Goal: Task Accomplishment & Management: Manage account settings

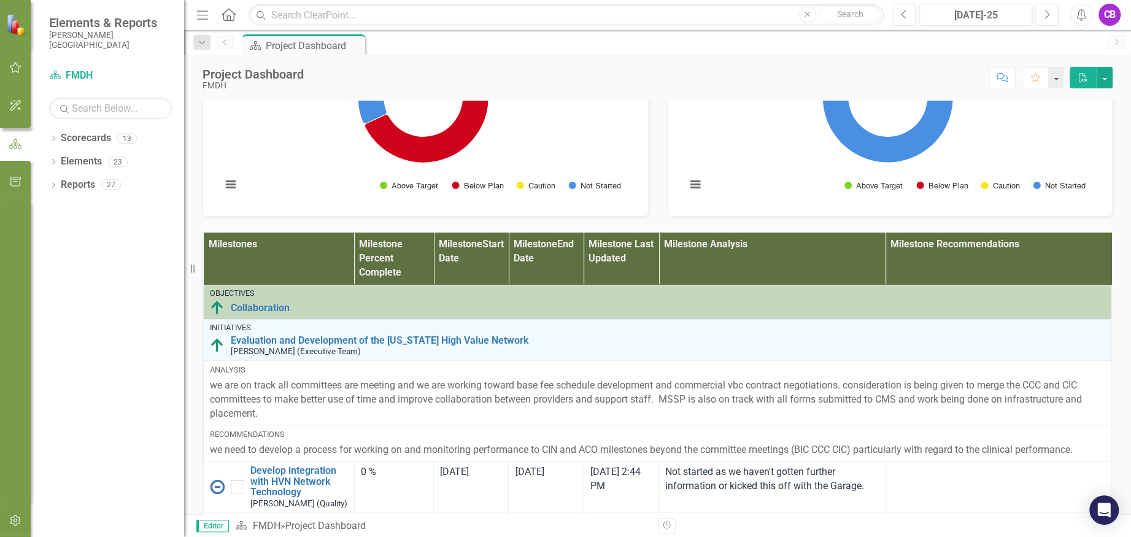
scroll to position [654, 0]
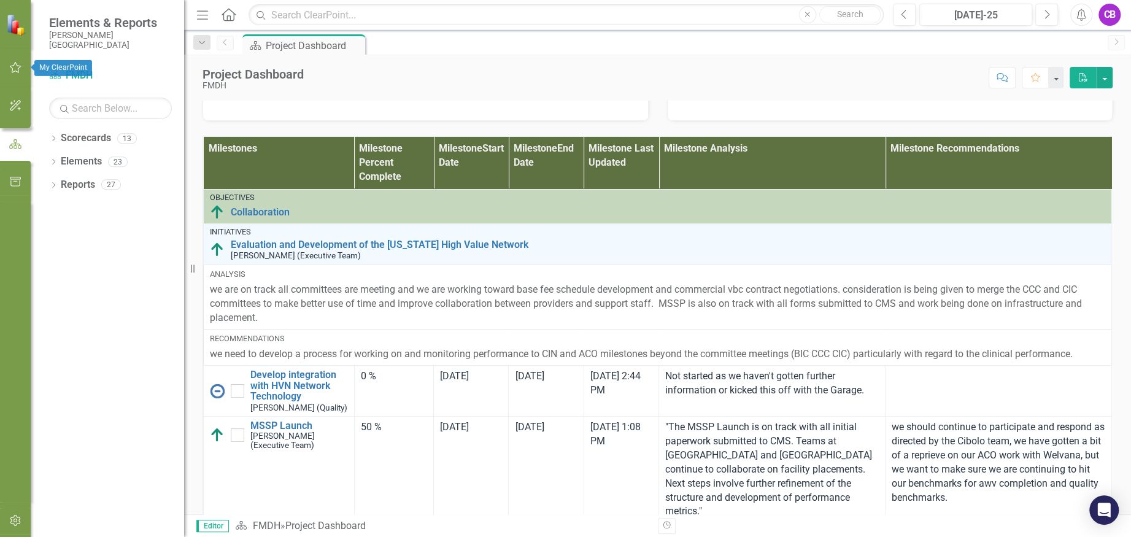
click at [16, 68] on icon "button" at bounding box center [15, 68] width 13 height 10
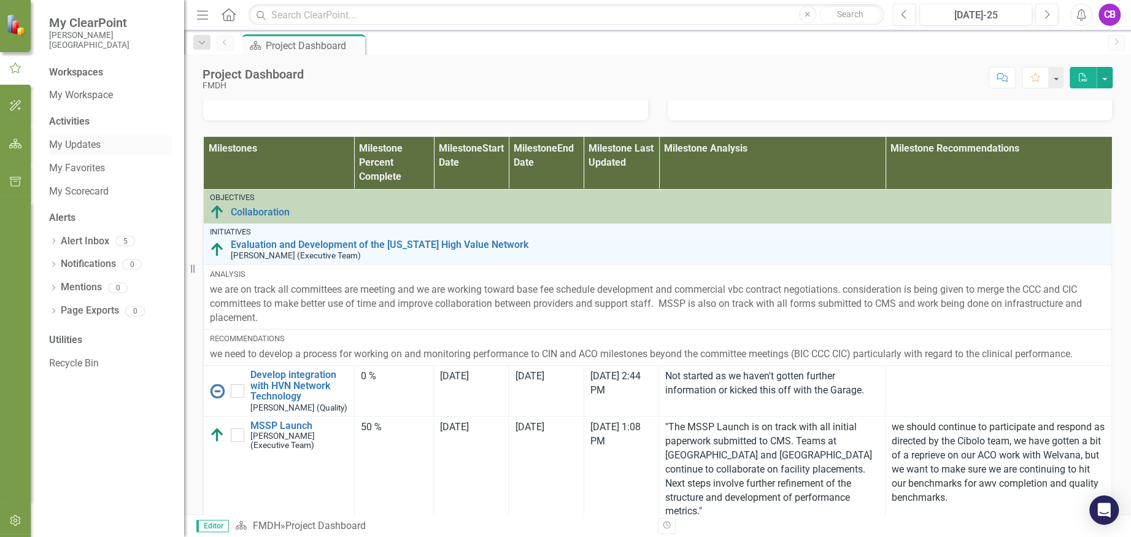
click at [88, 146] on link "My Updates" at bounding box center [110, 145] width 123 height 14
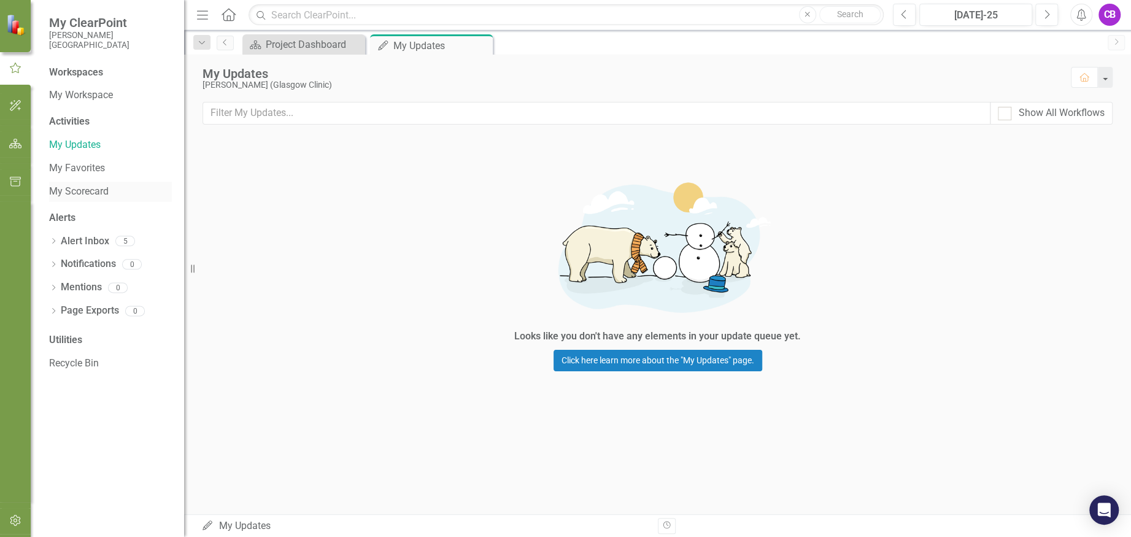
click at [80, 188] on link "My Scorecard" at bounding box center [110, 192] width 123 height 14
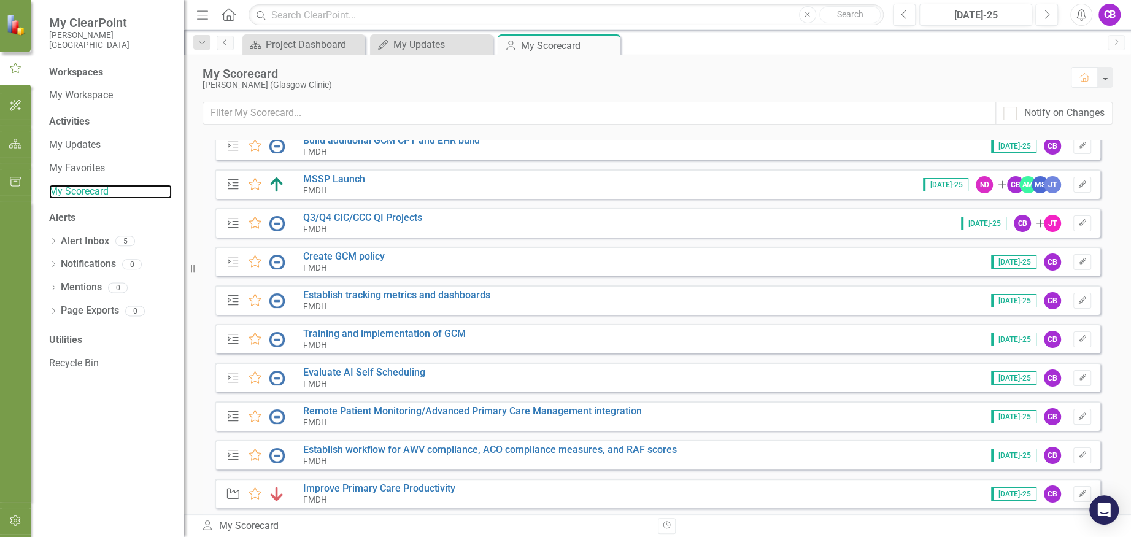
scroll to position [82, 0]
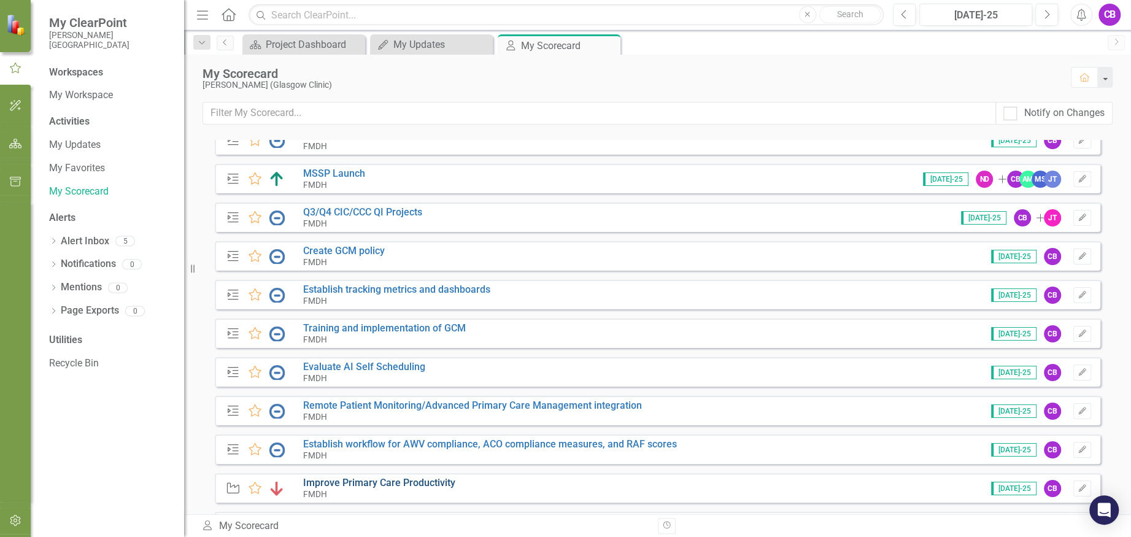
click at [400, 482] on link "Improve Primary Care Productivity" at bounding box center [379, 483] width 152 height 12
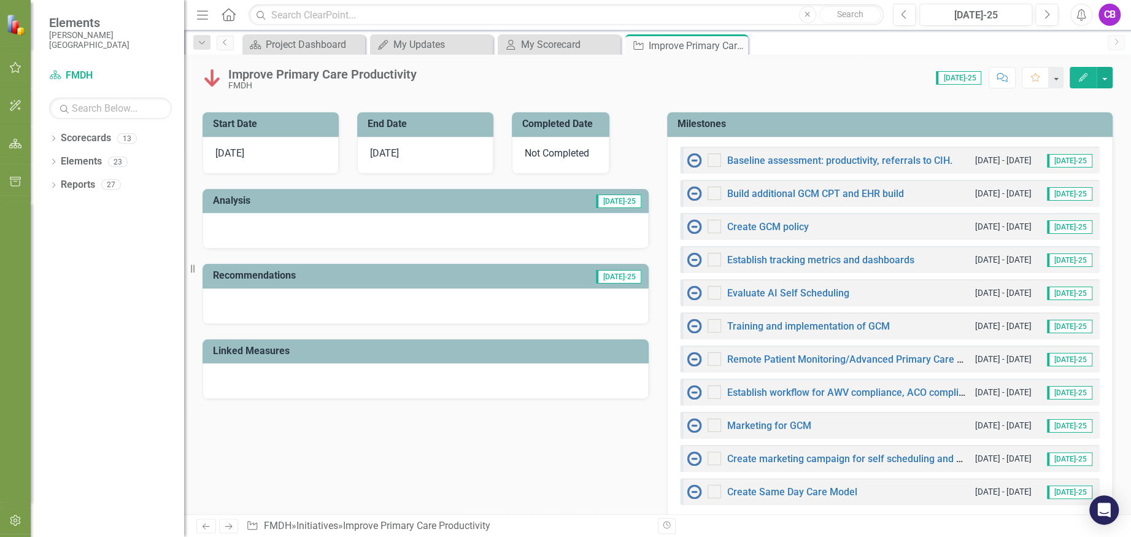
scroll to position [409, 0]
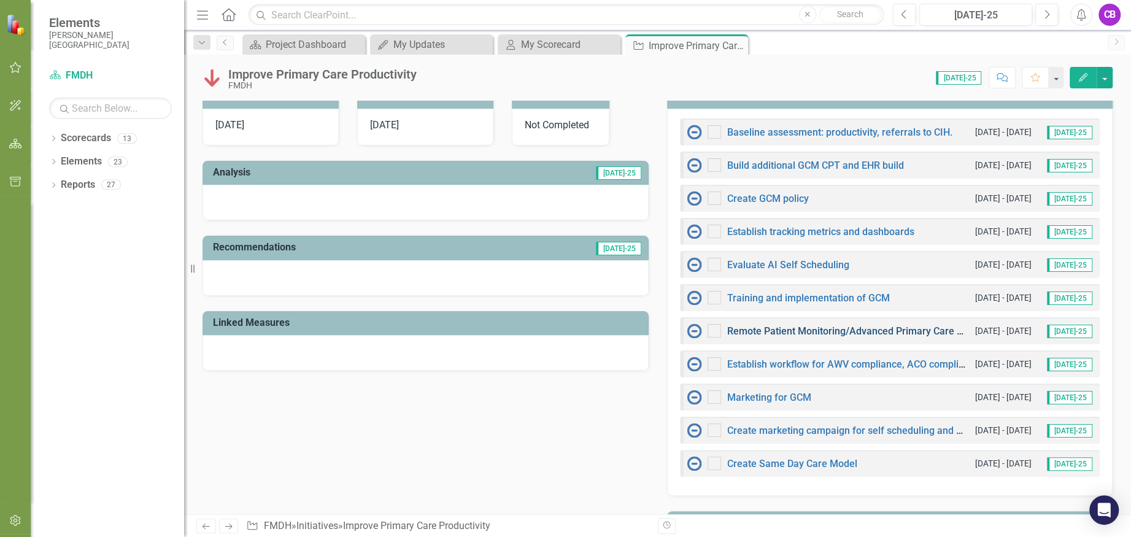
click at [754, 331] on link "Remote Patient Monitoring/Advanced Primary Care Management integration" at bounding box center [896, 331] width 339 height 12
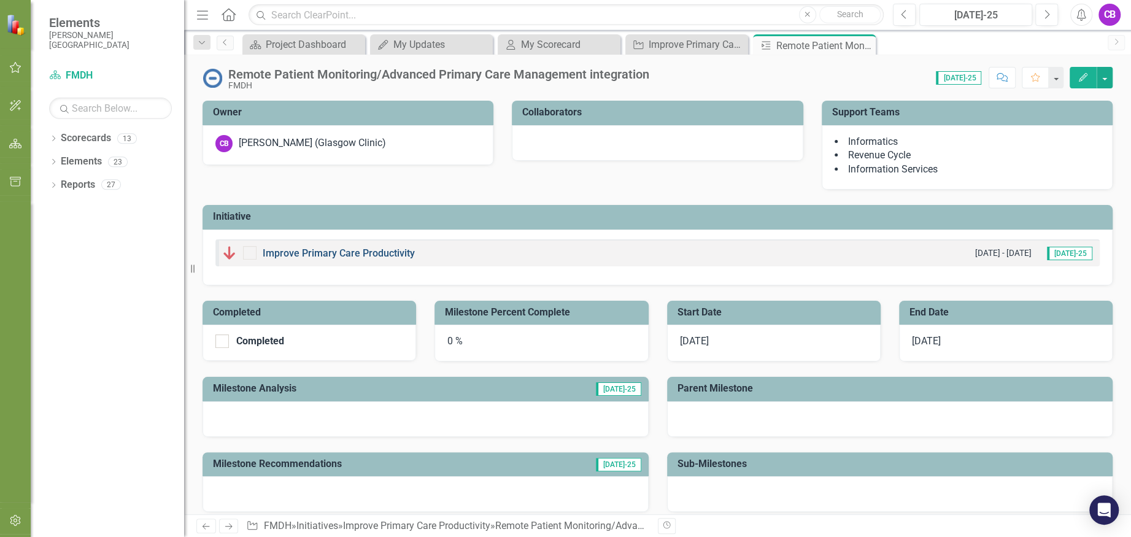
click at [342, 250] on link "Improve Primary Care Productivity" at bounding box center [339, 253] width 152 height 12
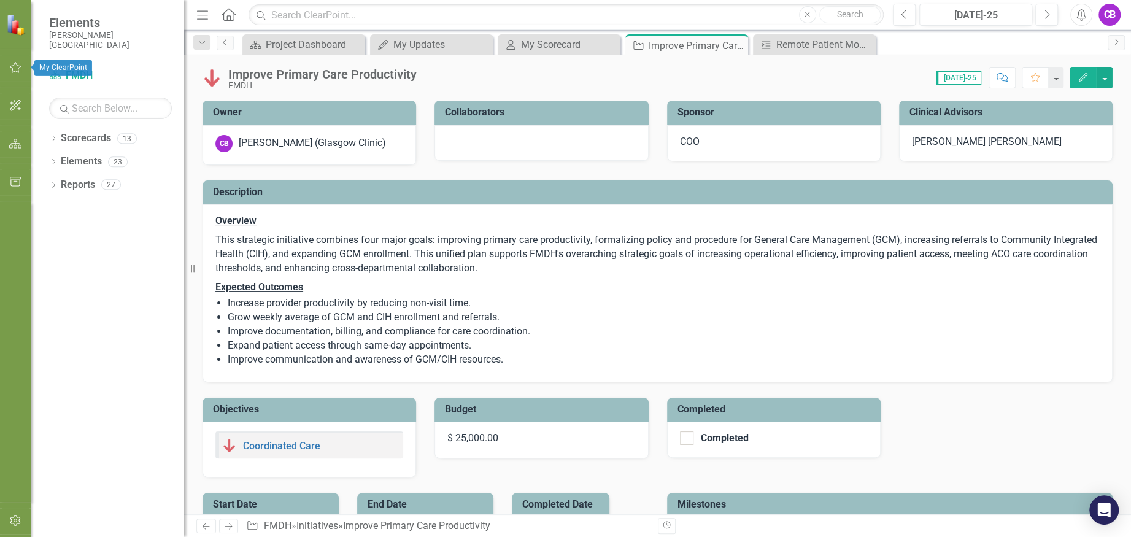
click at [17, 63] on icon "button" at bounding box center [15, 68] width 13 height 10
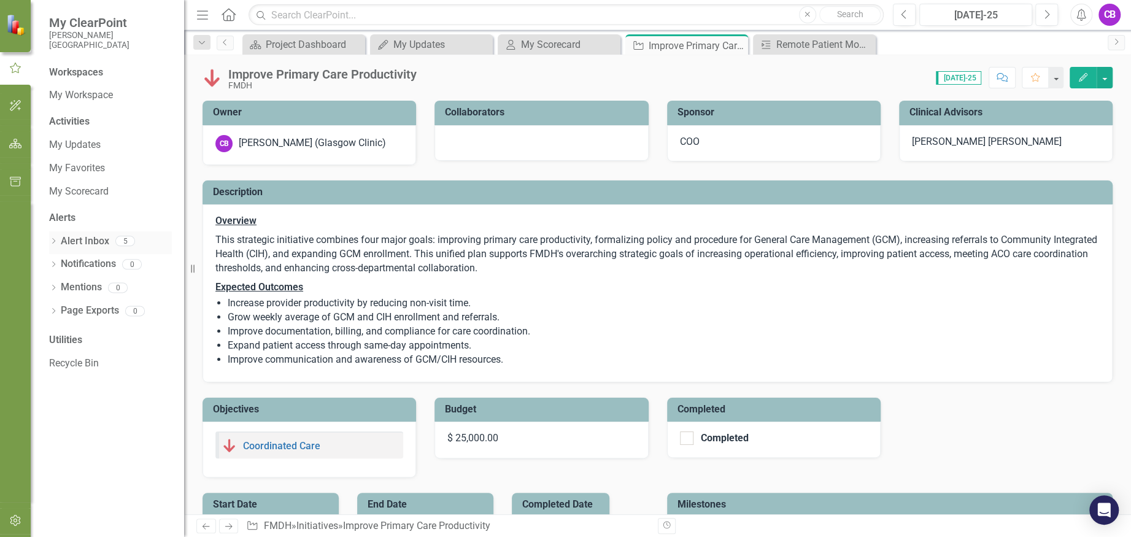
click at [86, 237] on link "Alert Inbox" at bounding box center [85, 241] width 48 height 14
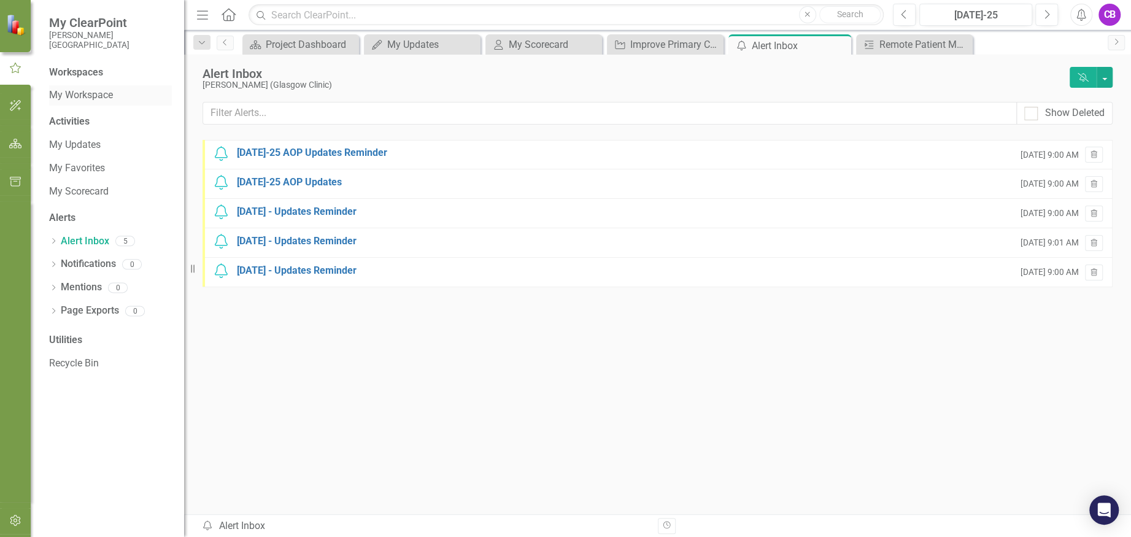
click at [85, 88] on link "My Workspace" at bounding box center [110, 95] width 123 height 14
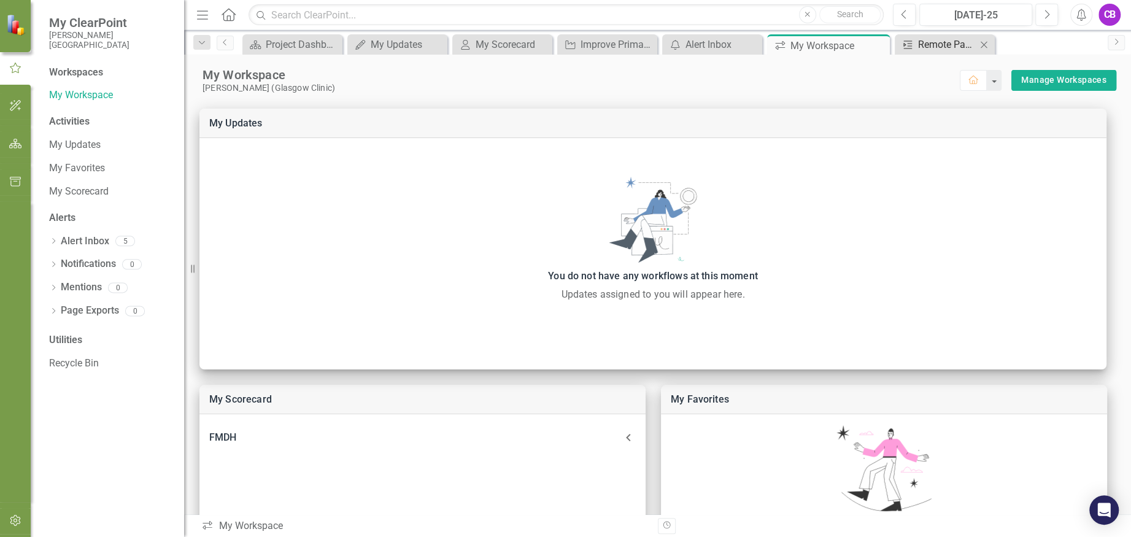
click at [959, 44] on div "Remote Patient Monitoring/Advanced Primary Care Management integration" at bounding box center [947, 44] width 58 height 15
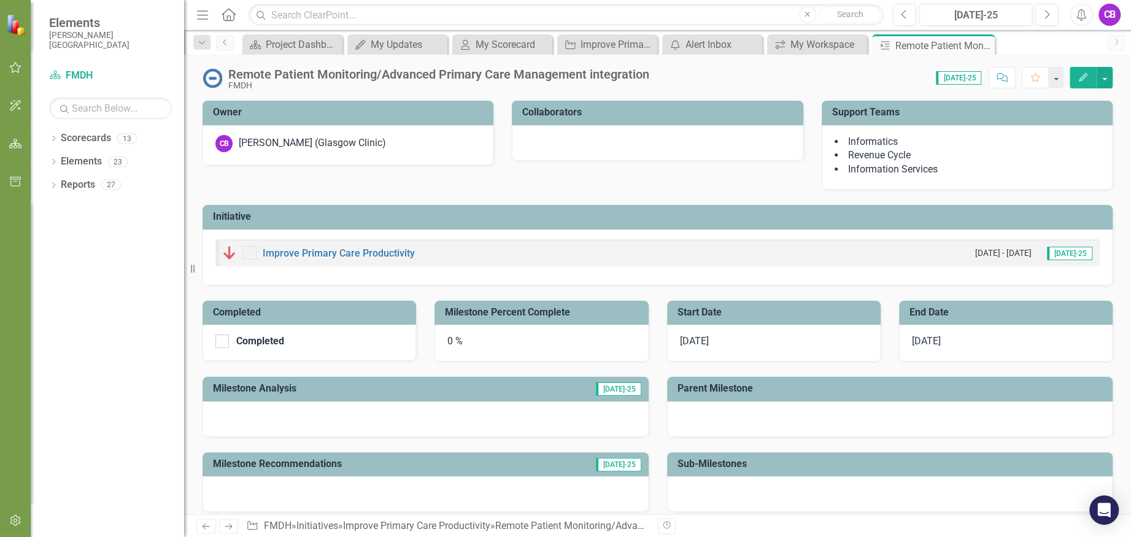
click at [1081, 79] on icon "button" at bounding box center [1083, 77] width 9 height 9
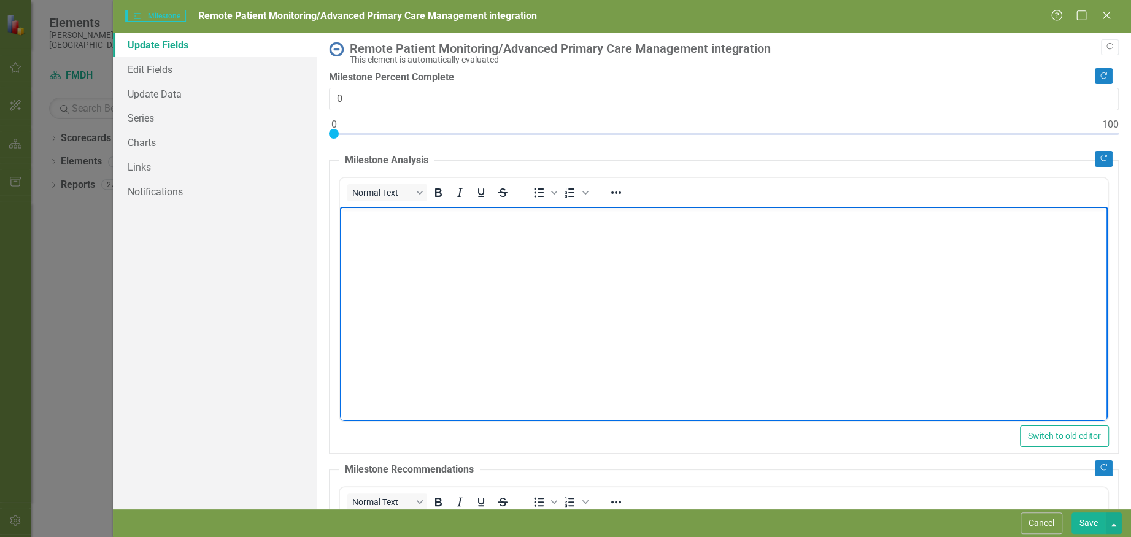
click at [559, 273] on body "Rich Text Area. Press ALT-0 for help." at bounding box center [724, 298] width 768 height 184
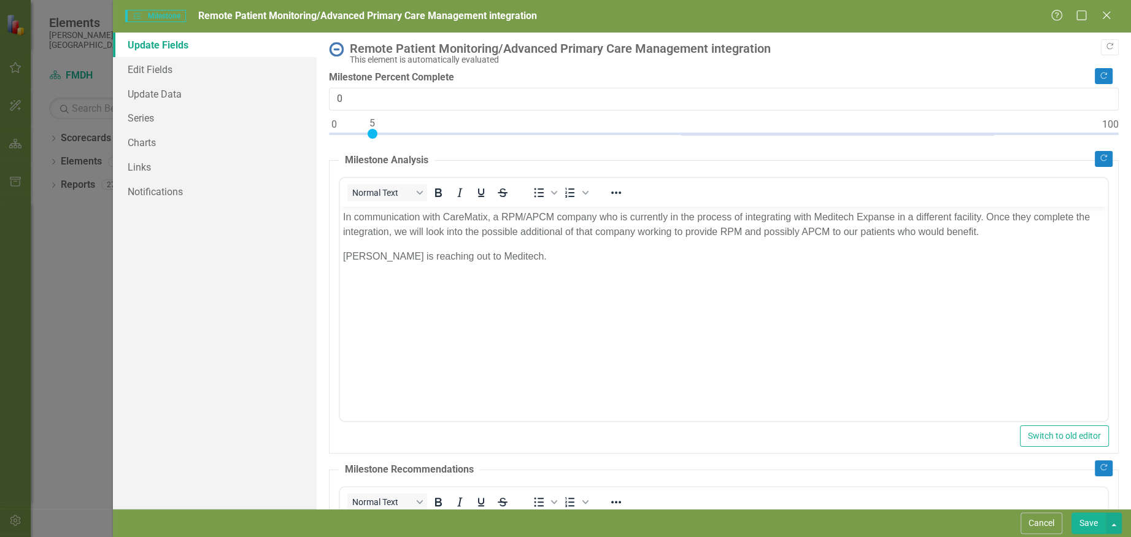
click at [369, 133] on div at bounding box center [724, 136] width 790 height 15
type input "10"
click at [409, 132] on div at bounding box center [724, 136] width 790 height 15
click at [1105, 45] on icon "Copy Forward" at bounding box center [1109, 46] width 9 height 7
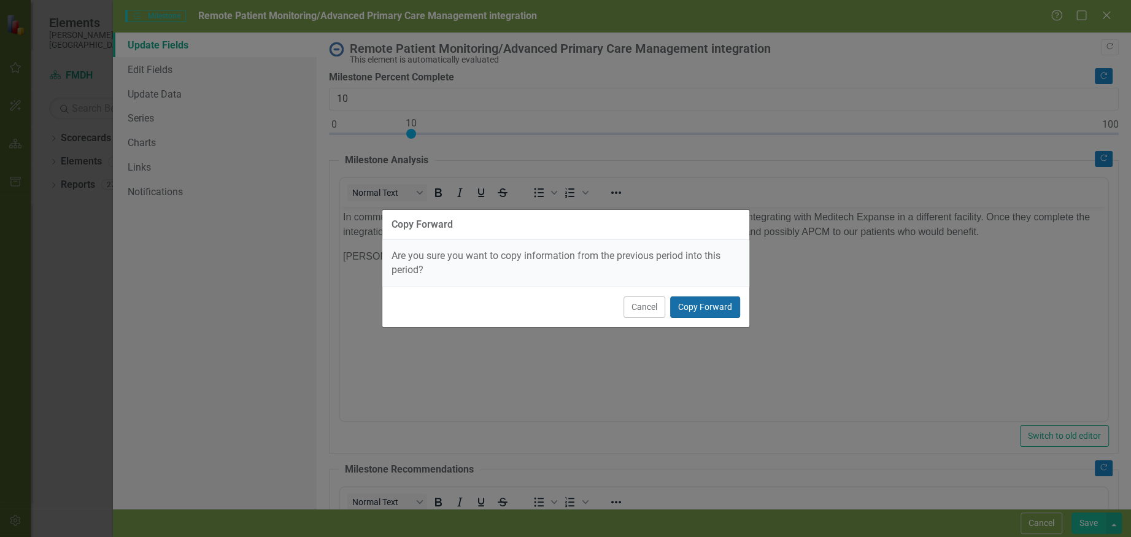
click at [696, 306] on button "Copy Forward" at bounding box center [705, 306] width 70 height 21
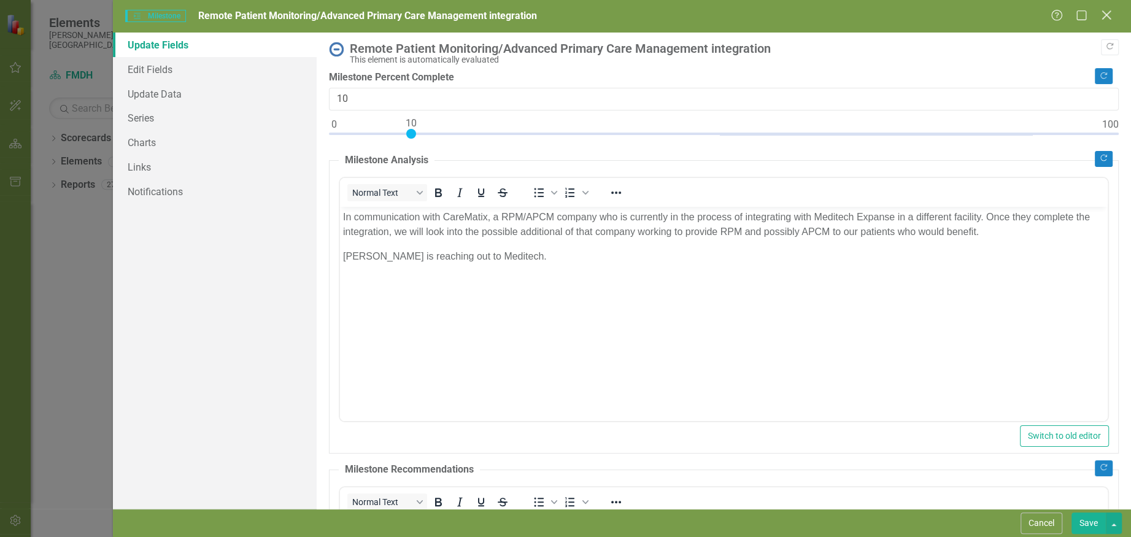
click at [1104, 18] on icon "Close" at bounding box center [1106, 15] width 15 height 12
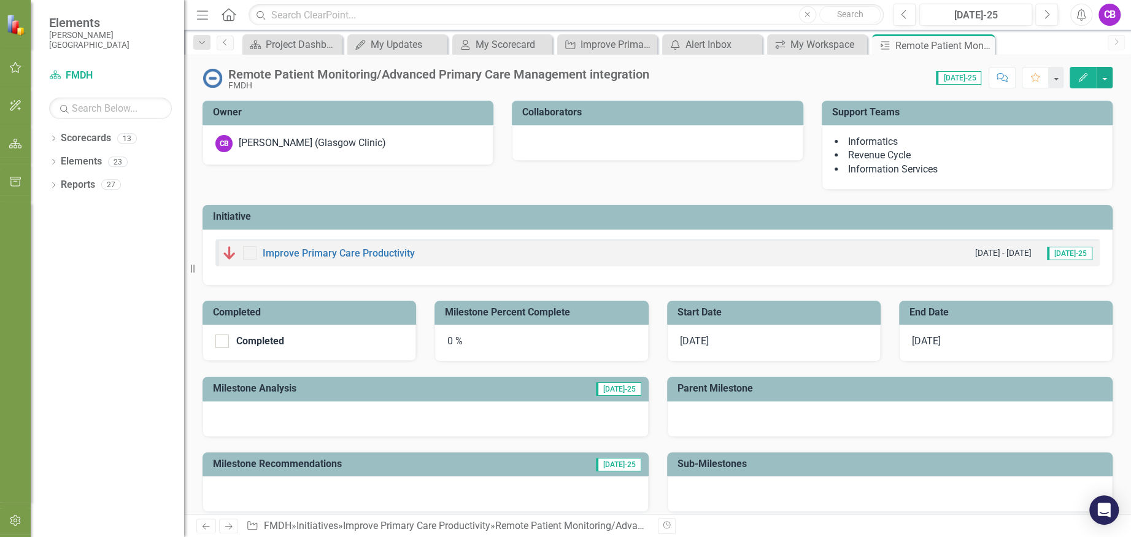
click at [15, 66] on icon "button" at bounding box center [15, 68] width 13 height 10
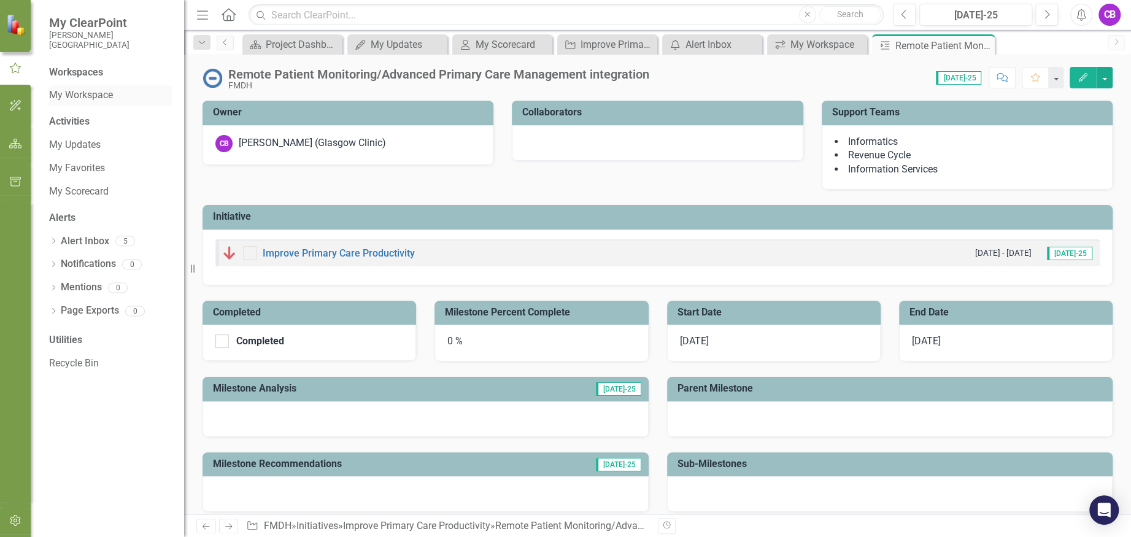
click at [104, 98] on link "My Workspace" at bounding box center [110, 95] width 123 height 14
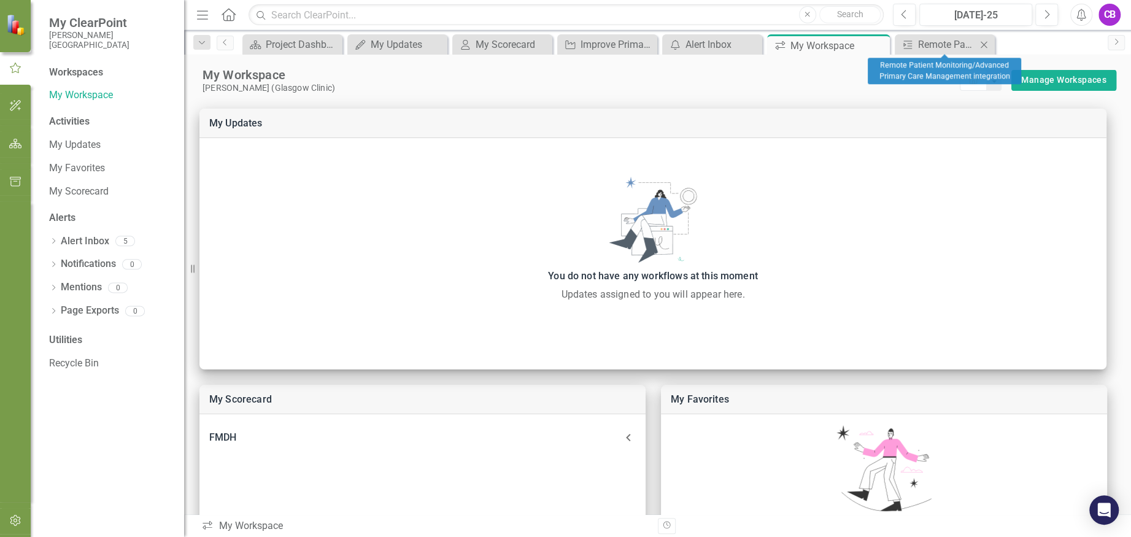
click at [984, 45] on icon "Close" at bounding box center [984, 45] width 12 height 10
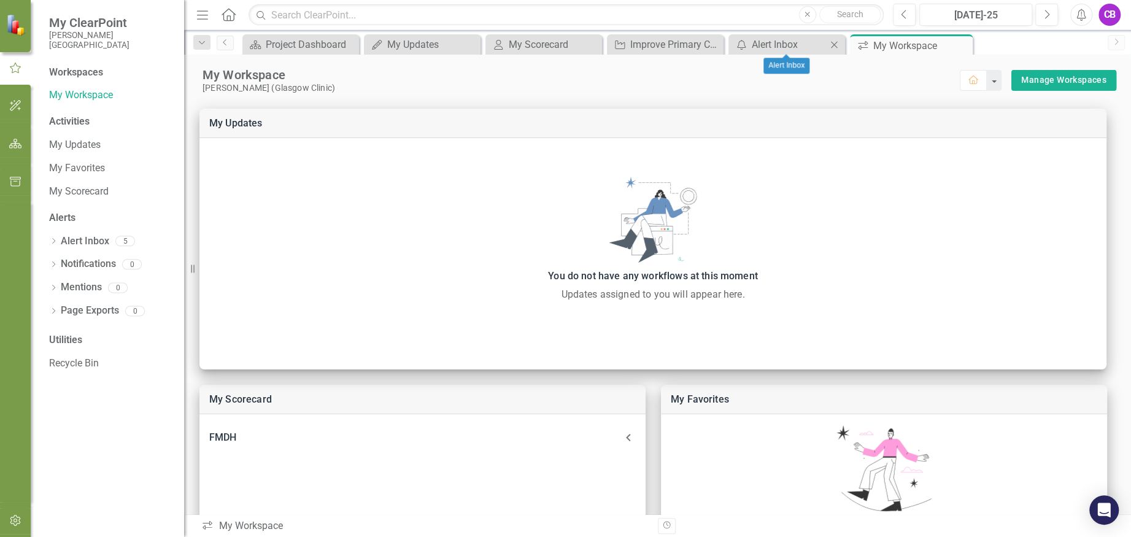
click at [834, 43] on icon "Close" at bounding box center [834, 45] width 12 height 10
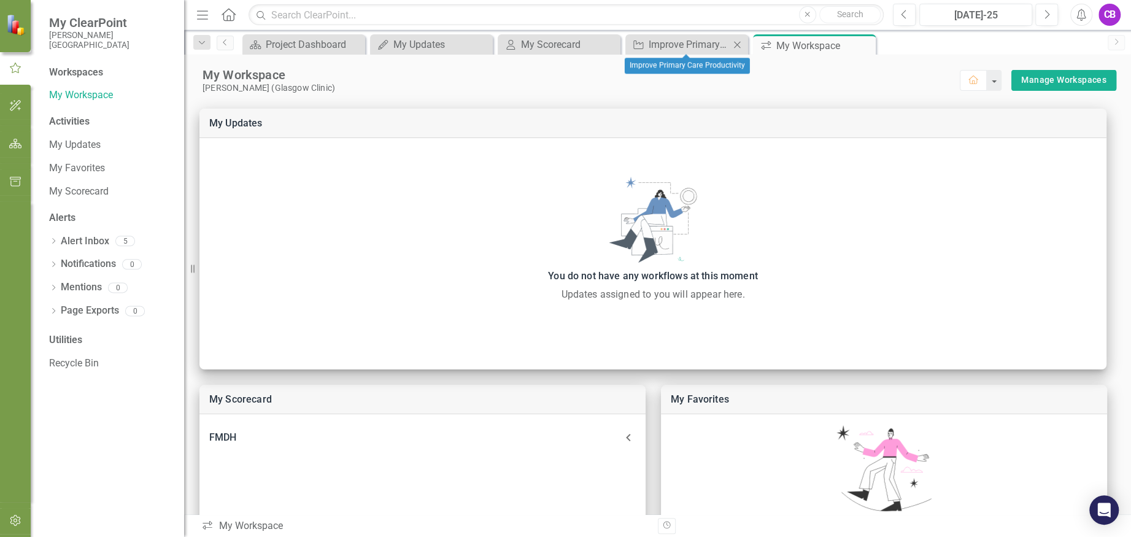
click at [736, 44] on icon "Close" at bounding box center [737, 45] width 12 height 10
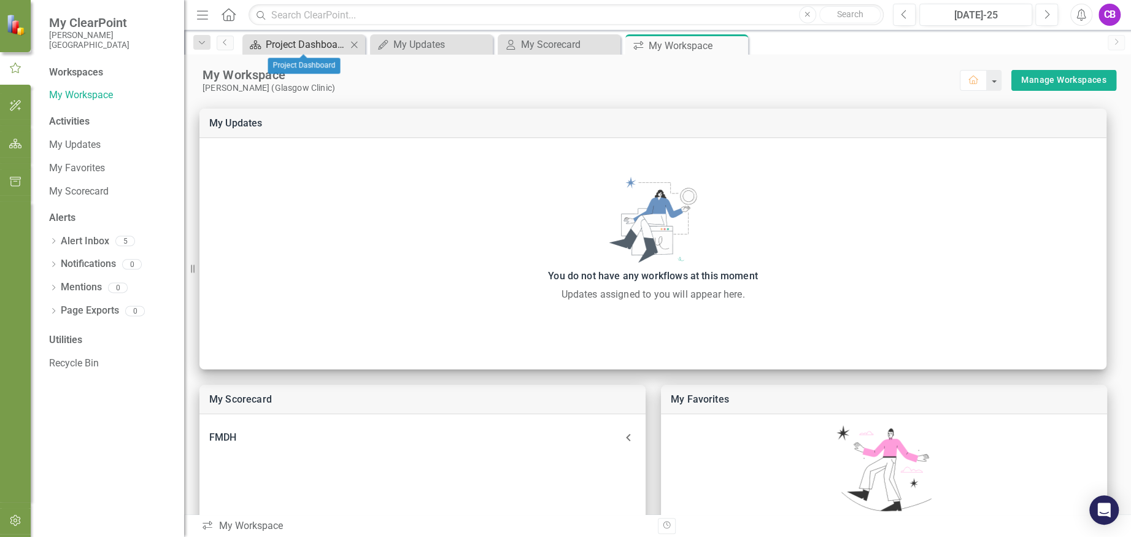
click at [336, 44] on div "Project Dashboard" at bounding box center [306, 44] width 81 height 15
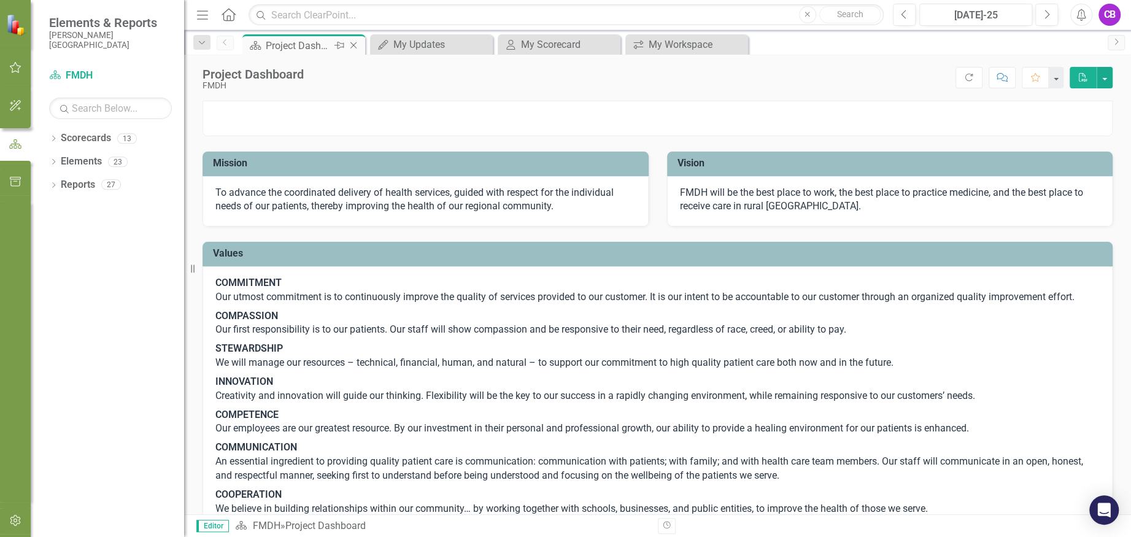
click at [352, 42] on icon "Close" at bounding box center [353, 46] width 12 height 10
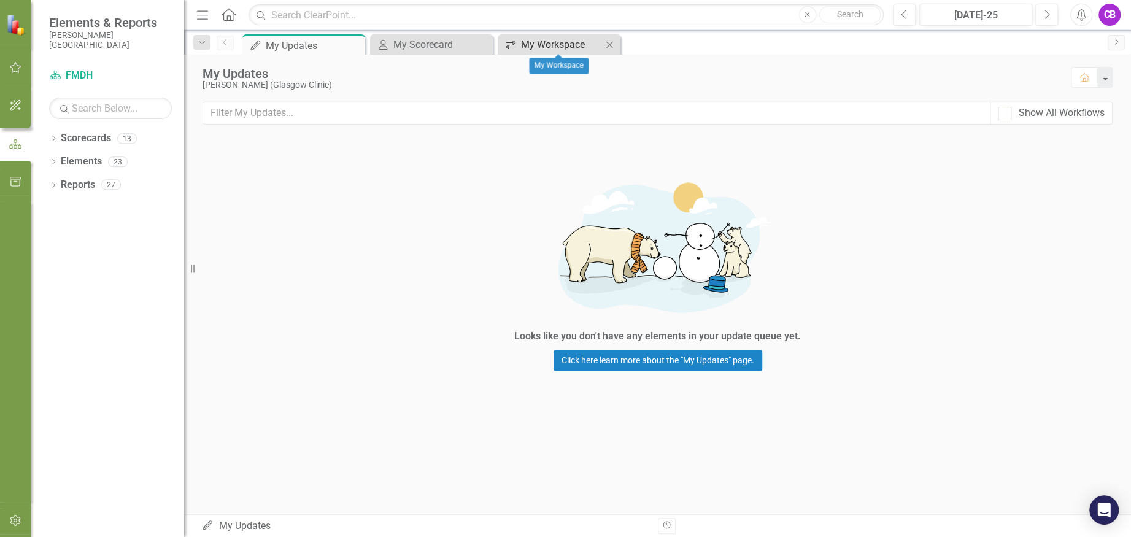
click at [551, 39] on div "My Workspace" at bounding box center [561, 44] width 81 height 15
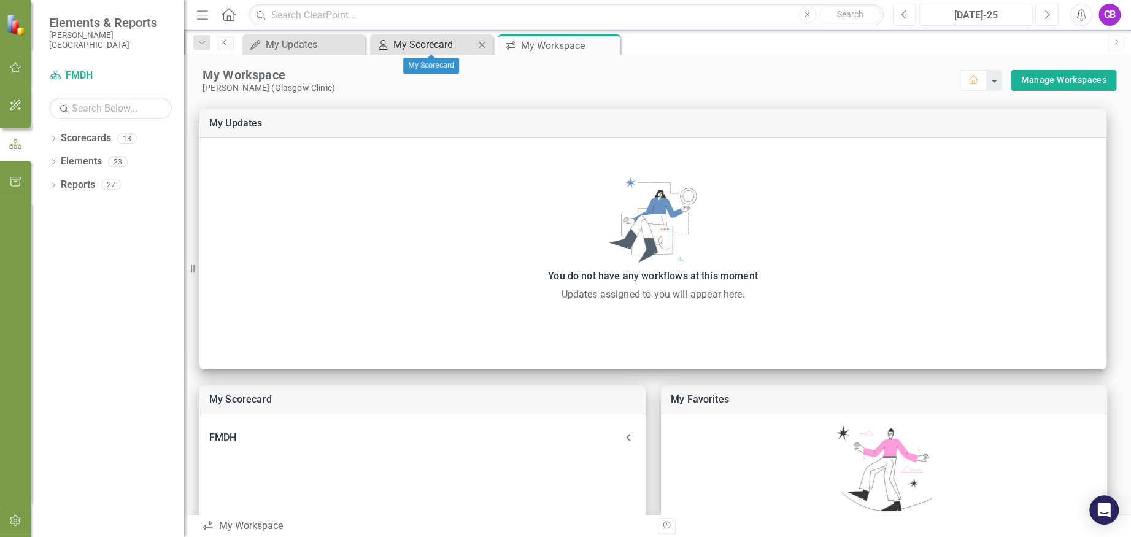
click at [403, 41] on div "My Scorecard" at bounding box center [433, 44] width 81 height 15
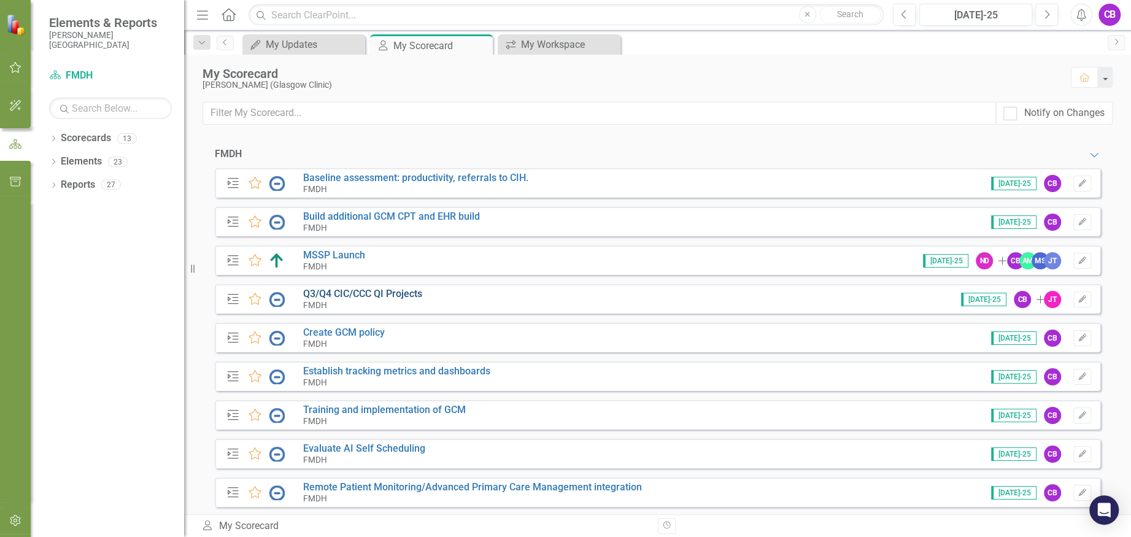
click at [402, 295] on link "Q3/Q4 CIC/CCC QI Projects" at bounding box center [362, 294] width 119 height 12
